Goal: Check status

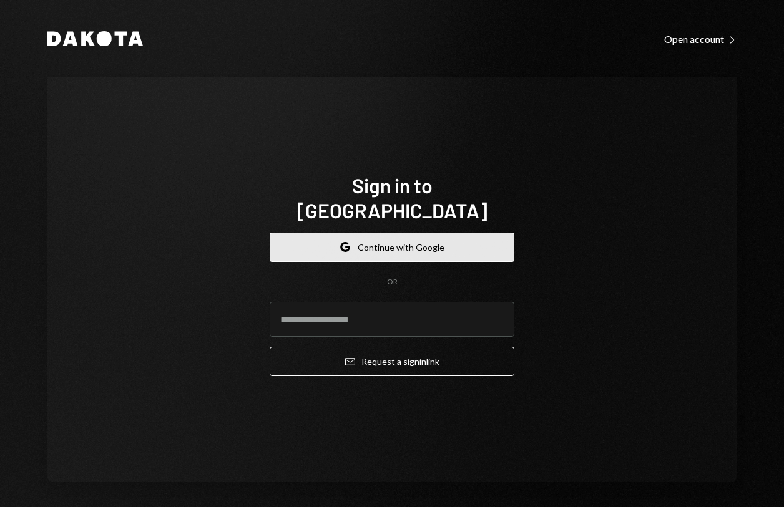
click at [393, 237] on button "Google Continue with Google" at bounding box center [392, 247] width 245 height 29
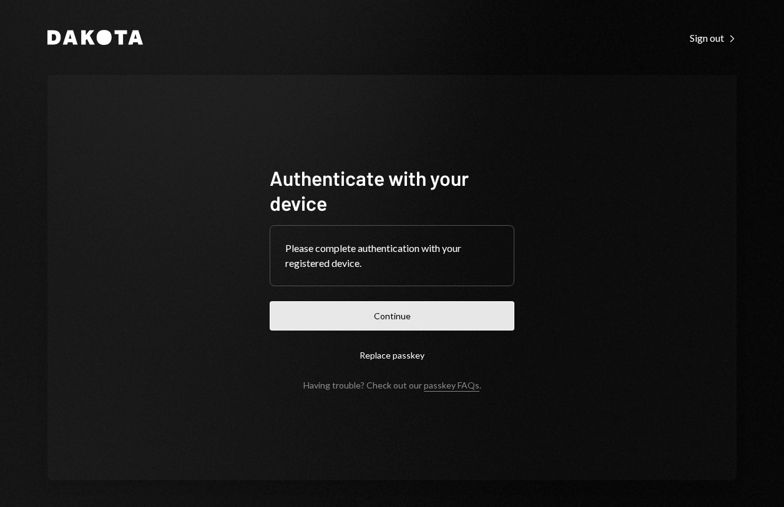
click at [426, 311] on button "Continue" at bounding box center [392, 315] width 245 height 29
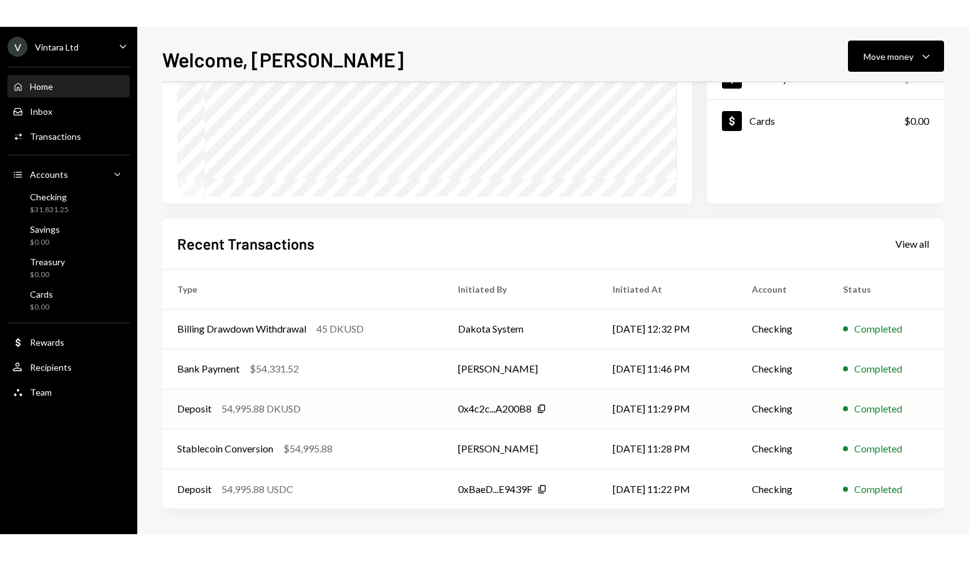
scroll to position [185, 0]
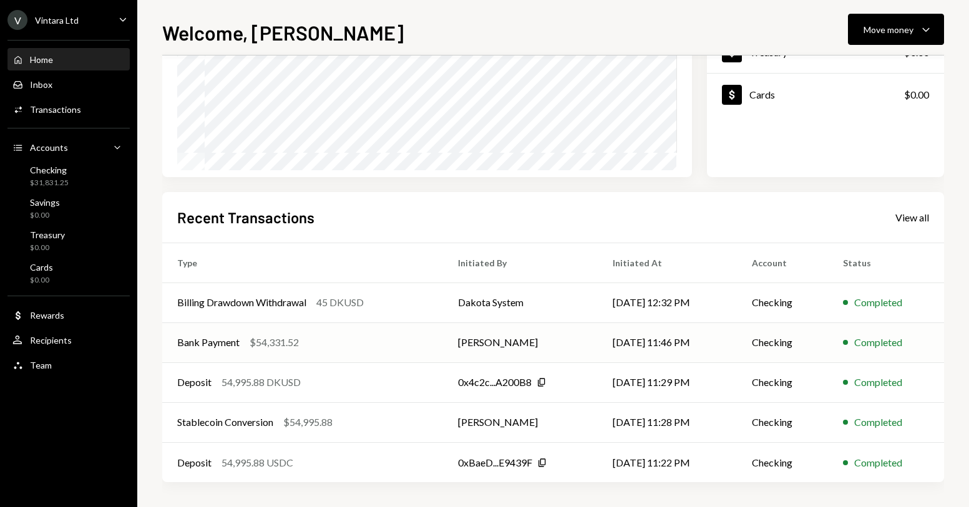
click at [399, 339] on div "Bank Payment $54,331.52" at bounding box center [302, 342] width 251 height 15
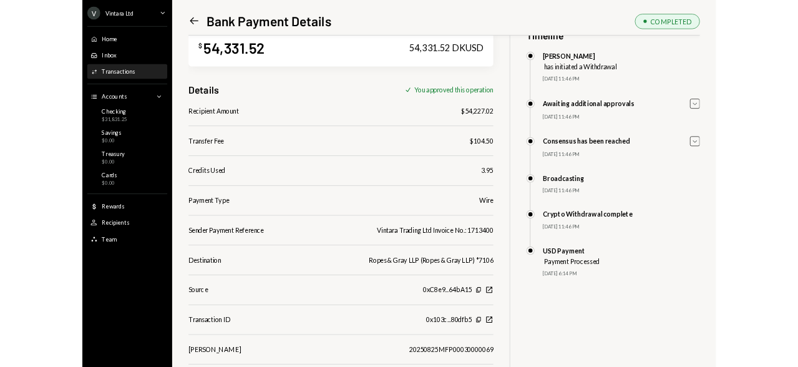
scroll to position [34, 0]
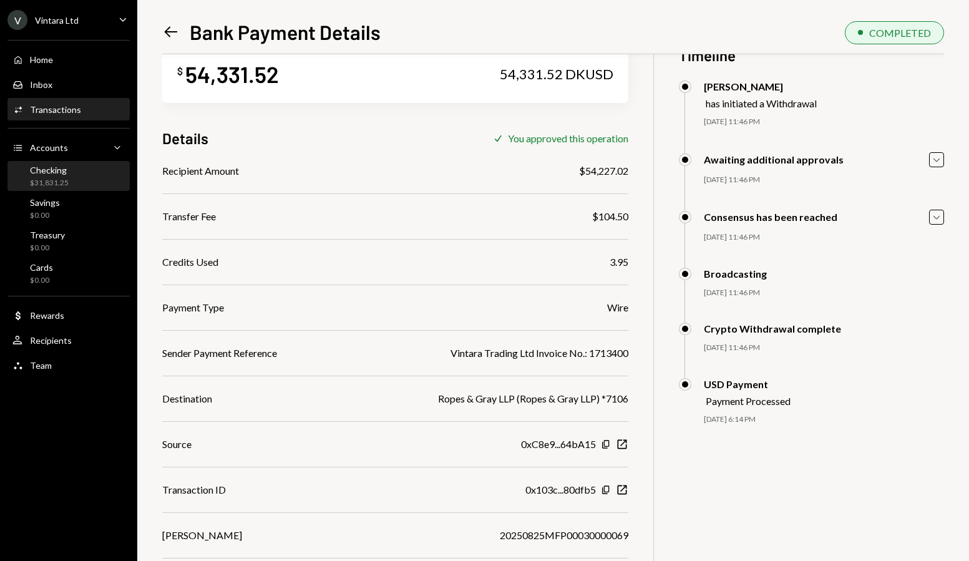
click at [65, 174] on div "Checking" at bounding box center [49, 170] width 39 height 11
